Goal: Subscribe to service/newsletter

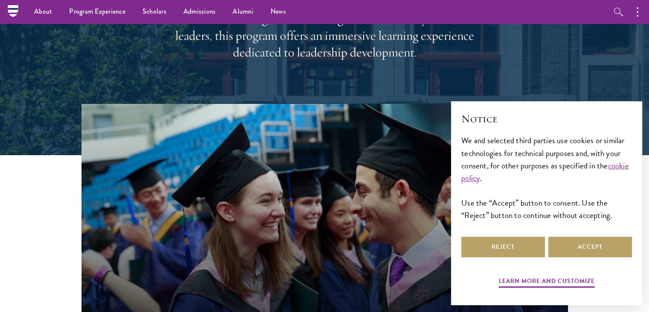
scroll to position [166, 0]
click at [503, 248] on button "Reject" at bounding box center [503, 246] width 84 height 20
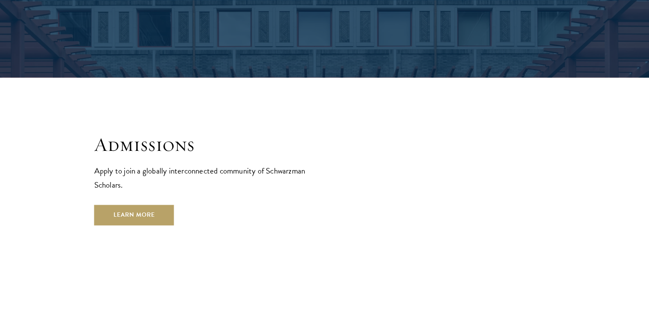
scroll to position [1349, 0]
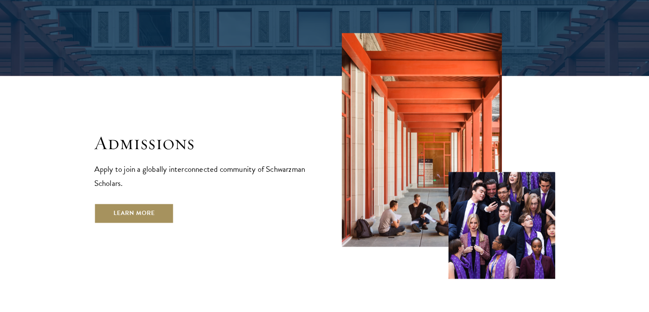
click at [138, 203] on link "Learn More" at bounding box center [134, 213] width 80 height 20
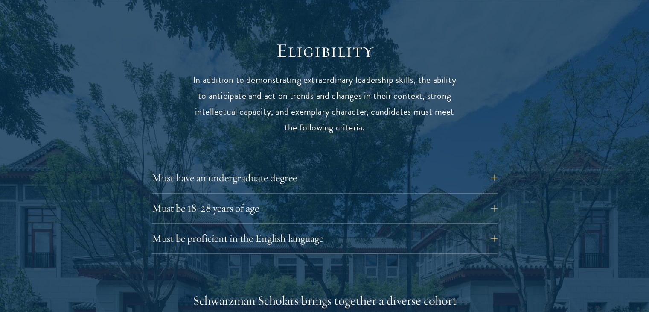
scroll to position [1103, 0]
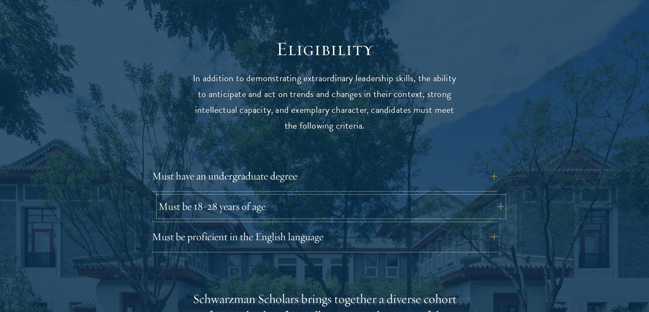
click at [242, 196] on button "Must be 18-28 years of age" at bounding box center [331, 206] width 346 height 20
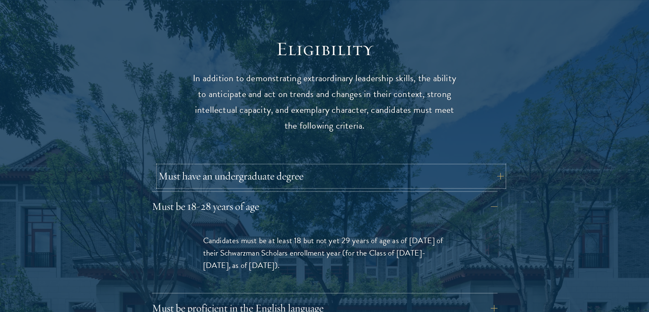
click at [260, 166] on button "Must have an undergraduate degree" at bounding box center [331, 176] width 346 height 20
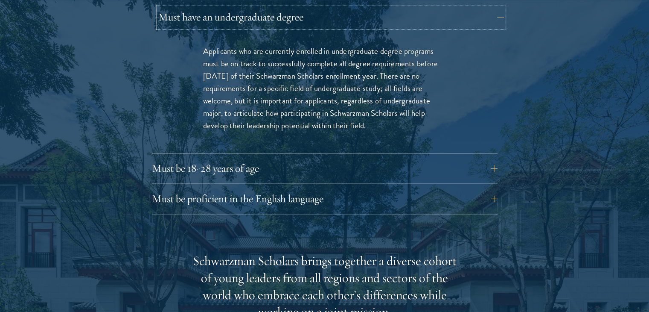
scroll to position [1273, 0]
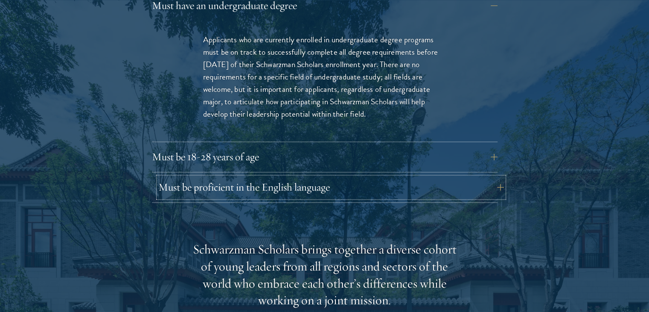
click at [258, 177] on button "Must be proficient in the English language" at bounding box center [331, 187] width 346 height 20
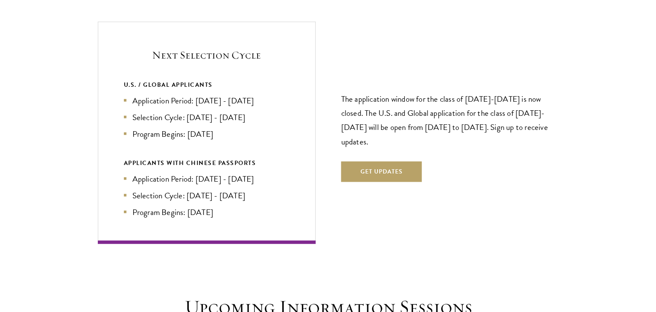
scroll to position [2059, 0]
click at [384, 161] on button "Get Updates" at bounding box center [378, 171] width 81 height 20
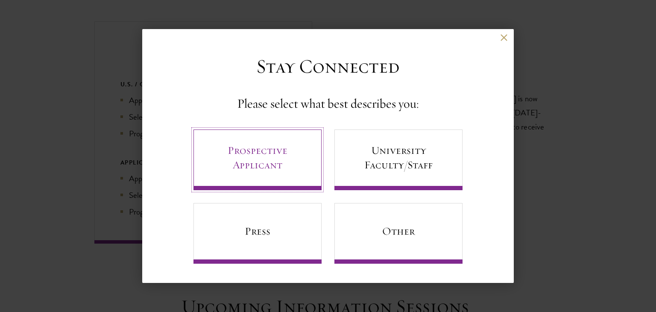
click at [282, 160] on link "Prospective Applicant" at bounding box center [257, 159] width 128 height 61
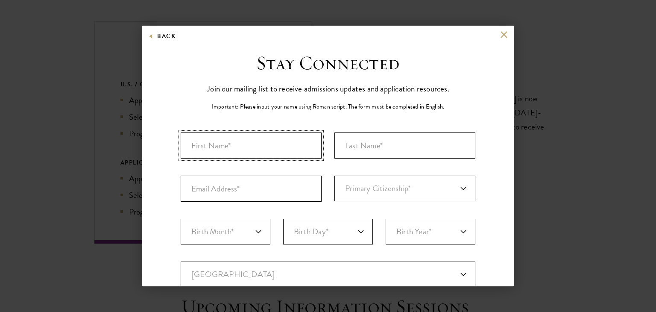
click at [303, 133] on input "First Name*" at bounding box center [251, 145] width 141 height 26
type input "Solmaz"
type input "Mahmudova"
select select "AJ"
type input "Baku"
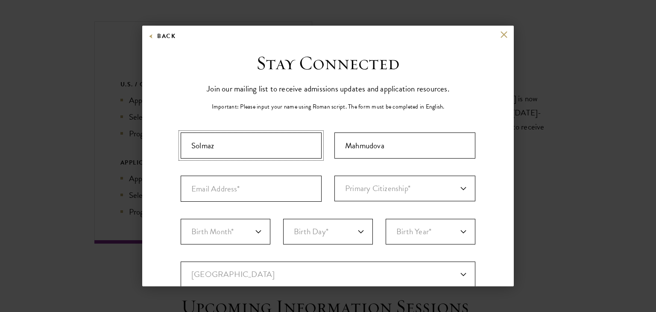
select select
click at [239, 192] on input "Email Address*" at bounding box center [251, 188] width 141 height 26
type input "solmazzmahmudova@gmail.com"
click at [390, 195] on select "Primary Citizenship* Afghanistan Aland Islands Albania Algeria Andorra Angola A…" at bounding box center [404, 188] width 141 height 26
select select "AJ"
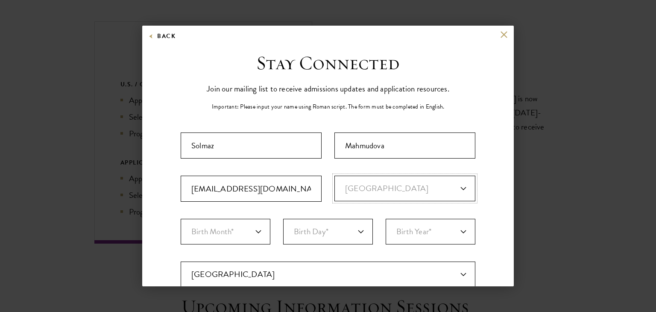
click at [334, 175] on select "Primary Citizenship* Afghanistan Aland Islands Albania Algeria Andorra Angola A…" at bounding box center [404, 188] width 141 height 26
click at [243, 225] on select "Birth Month* January February March April May June July August September Octobe…" at bounding box center [226, 232] width 90 height 26
select select "06"
click at [181, 219] on select "Birth Month* January February March April May June July August September Octobe…" at bounding box center [226, 232] width 90 height 26
click at [320, 242] on select "Birth Day* 1 2 3 4 5 6 7 8 9 10 11 12 13 14 15 16 17 18 19 20 21 22 23 24 25 26…" at bounding box center [328, 232] width 90 height 26
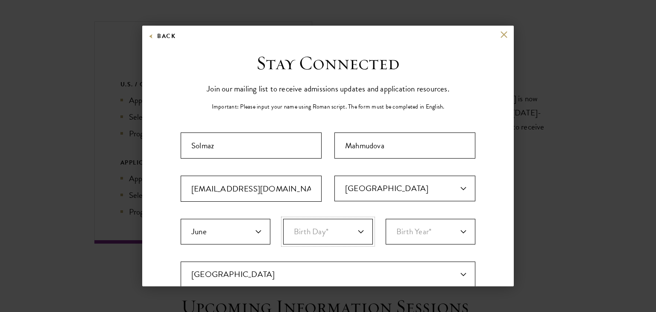
select select "12"
click at [398, 221] on select "Birth Year* 2025 2024 2023 2022 2021 2020 2019 2018 2017 2016 2015 2014 2013 20…" at bounding box center [430, 232] width 90 height 26
select select "2005"
click at [385, 219] on select "Birth Year* 2025 2024 2023 2022 2021 2020 2019 2018 2017 2016 2015 2014 2013 20…" at bounding box center [430, 232] width 90 height 26
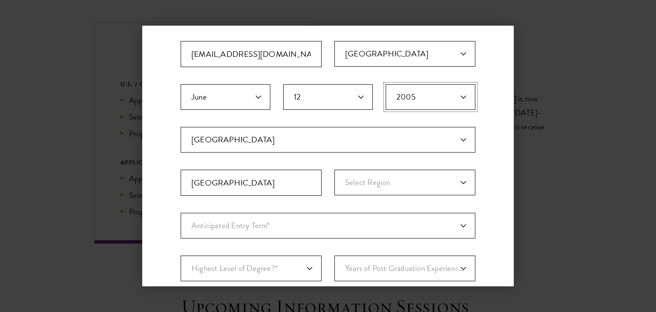
scroll to position [135, 0]
click at [392, 181] on select "Select Region Absheron Agdam Agdash Aghjabadi Agstafa Agsu Astara Baku Balakan …" at bounding box center [404, 182] width 141 height 26
select select "Absheron"
click at [334, 169] on select "Select Region Absheron Agdam Agdash Aghjabadi Agstafa Agsu Astara Baku Balakan …" at bounding box center [404, 182] width 141 height 26
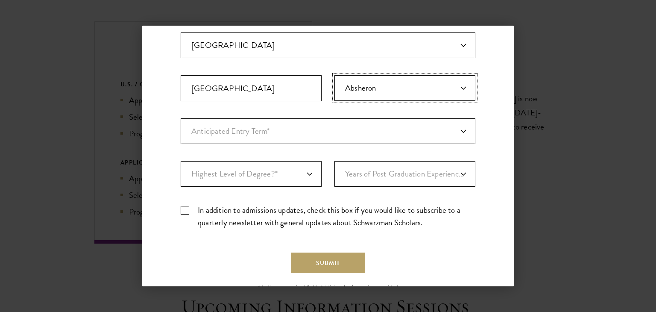
scroll to position [234, 0]
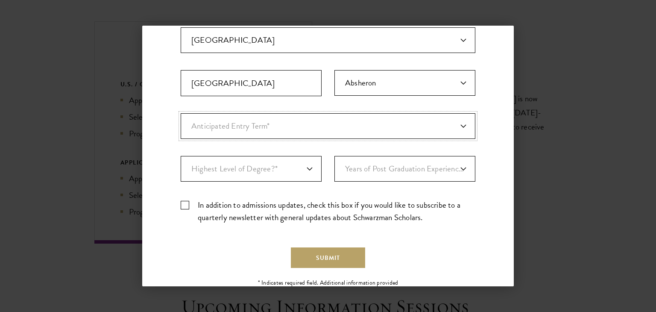
click at [360, 128] on select "Anticipated Entry Term* Just Exploring" at bounding box center [328, 126] width 295 height 26
click at [181, 113] on select "Anticipated Entry Term* Just Exploring" at bounding box center [328, 126] width 295 height 26
click at [277, 165] on select "Highest Level of Degree?* PHD Bachelor's Master's Current Undergraduate Student" at bounding box center [251, 169] width 141 height 26
select select "baef124f-e103-44b1-8ca6-5d0669438e44"
click at [181, 156] on select "Highest Level of Degree?* PHD Bachelor's Master's Current Undergraduate Student" at bounding box center [251, 169] width 141 height 26
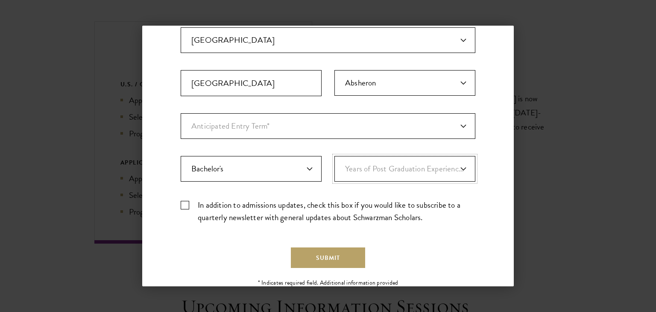
click at [344, 169] on select "Years of Post Graduation Experience?* 1 2 3 4 5 6 7 8 9 10" at bounding box center [404, 169] width 141 height 26
select select "1"
click at [334, 156] on select "Years of Post Graduation Experience?* 1 2 3 4 5 6 7 8 9 10" at bounding box center [404, 169] width 141 height 26
click at [188, 201] on label "In addition to admissions updates, check this box if you would like to subscrib…" at bounding box center [328, 210] width 295 height 25
click at [188, 201] on input "In addition to admissions updates, check this box if you would like to subscrib…" at bounding box center [328, 201] width 295 height 6
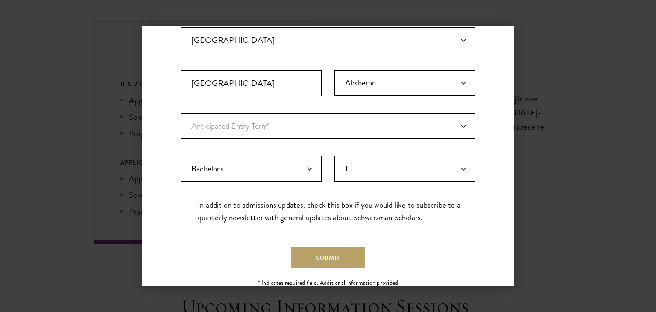
checkbox input "true"
click at [320, 257] on button "Submit" at bounding box center [328, 257] width 74 height 20
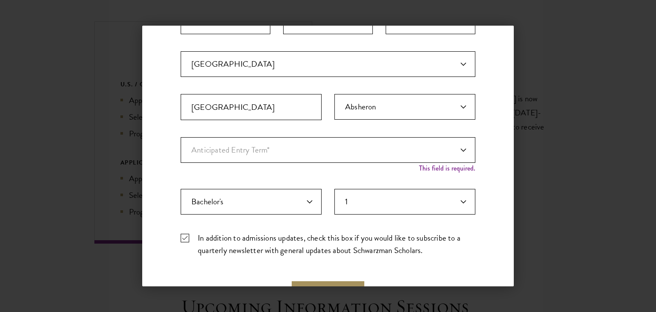
scroll to position [210, 0]
click at [347, 152] on select "Anticipated Entry Term* Just Exploring" at bounding box center [328, 150] width 295 height 26
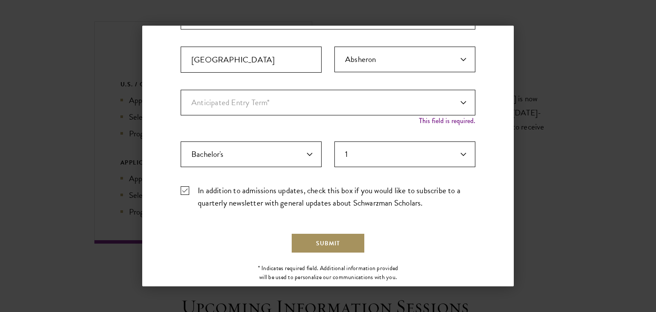
scroll to position [277, 0]
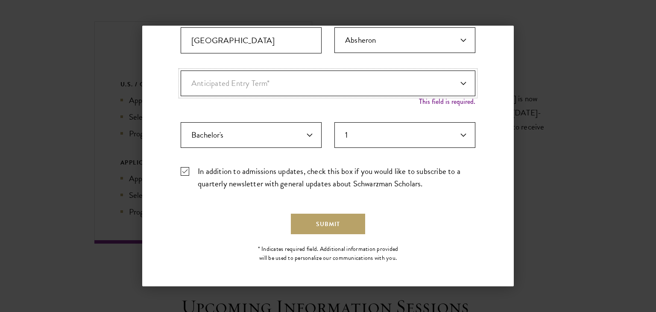
click at [340, 85] on select "Anticipated Entry Term* Just Exploring" at bounding box center [328, 83] width 295 height 26
click at [338, 85] on select "Anticipated Entry Term* Just Exploring" at bounding box center [328, 83] width 295 height 26
select select "a6790467-ebe7-4045-a56a-66c1cae98076"
click at [181, 78] on select "Anticipated Entry Term* Just Exploring" at bounding box center [328, 83] width 295 height 26
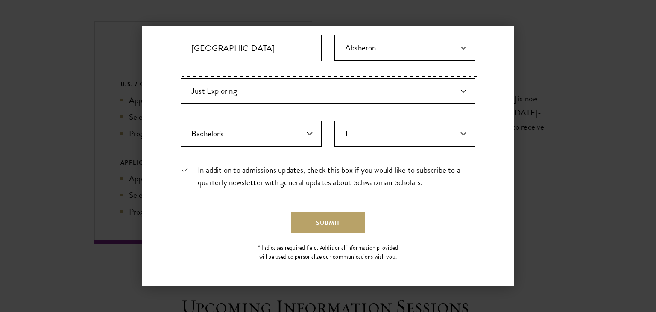
scroll to position [268, 0]
click at [348, 219] on button "Submit" at bounding box center [328, 223] width 74 height 20
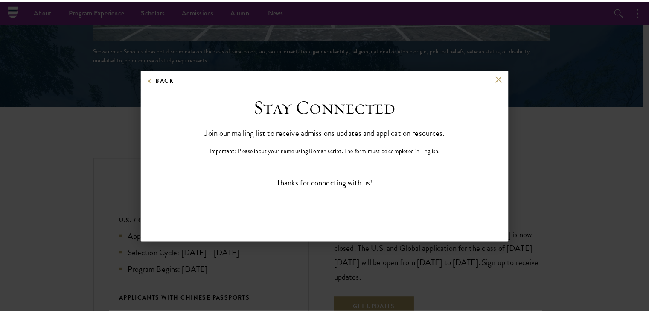
scroll to position [0, 0]
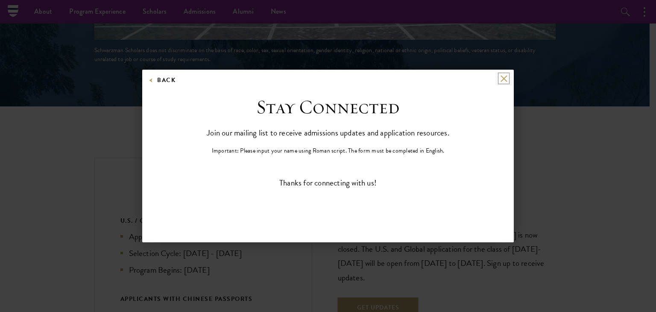
click at [502, 76] on button at bounding box center [503, 78] width 7 height 7
